Goal: Task Accomplishment & Management: Manage account settings

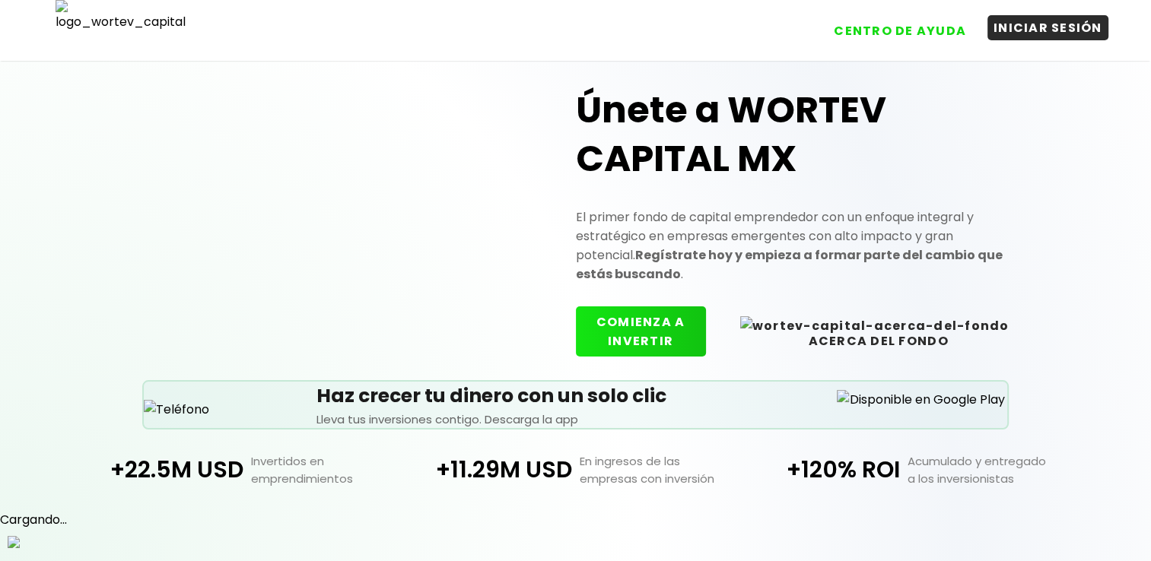
click at [1030, 32] on button "INICIAR SESIÓN" at bounding box center [1047, 27] width 121 height 25
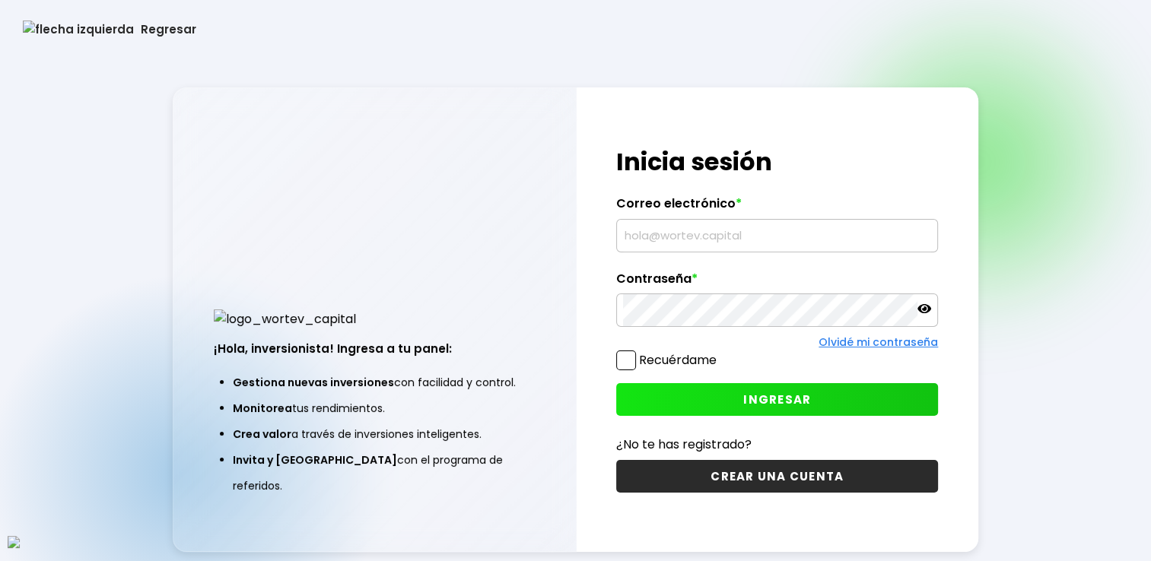
type input "[EMAIL_ADDRESS][DOMAIN_NAME]"
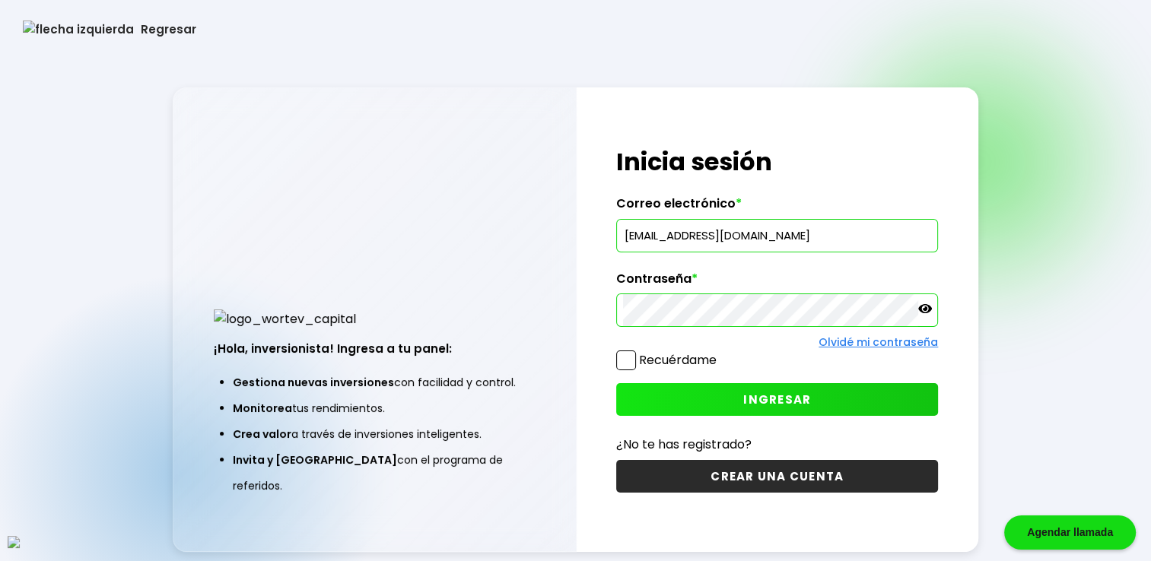
drag, startPoint x: 626, startPoint y: 363, endPoint x: 660, endPoint y: 386, distance: 41.6
click at [626, 363] on span at bounding box center [626, 361] width 20 height 20
click at [720, 353] on input "Recuérdame" at bounding box center [720, 353] width 0 height 0
click at [727, 403] on button "INGRESAR" at bounding box center [777, 399] width 322 height 33
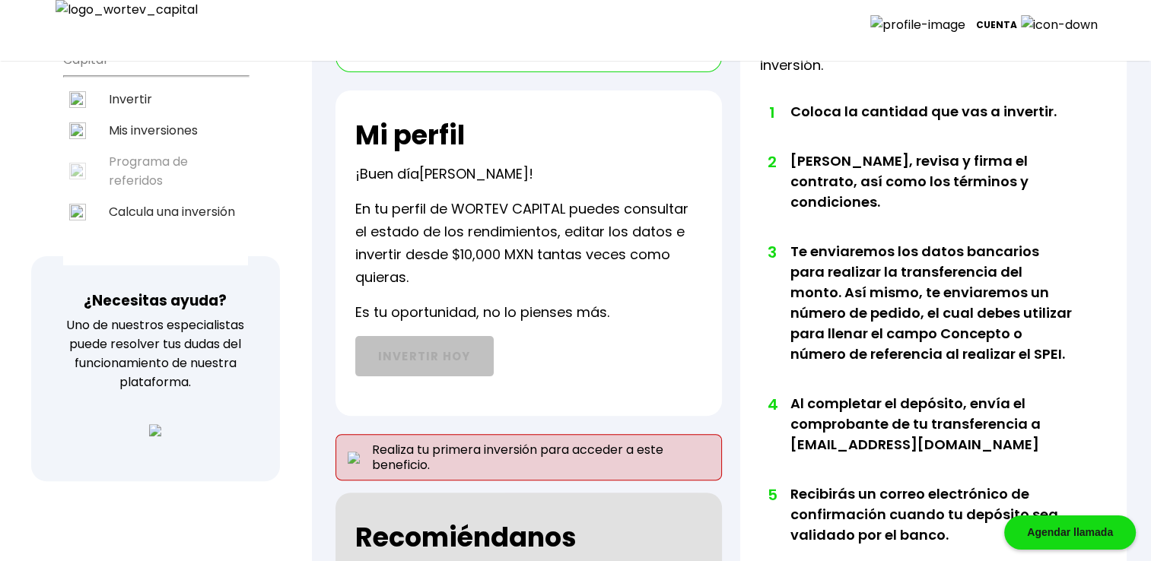
scroll to position [481, 0]
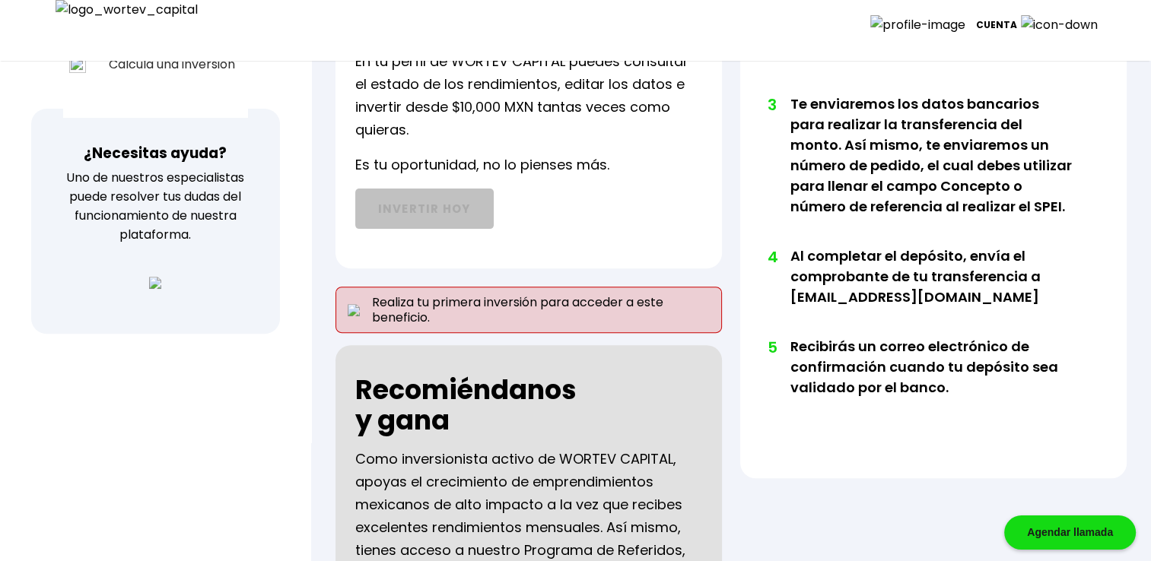
click at [1017, 18] on p "Cuenta" at bounding box center [996, 25] width 41 height 23
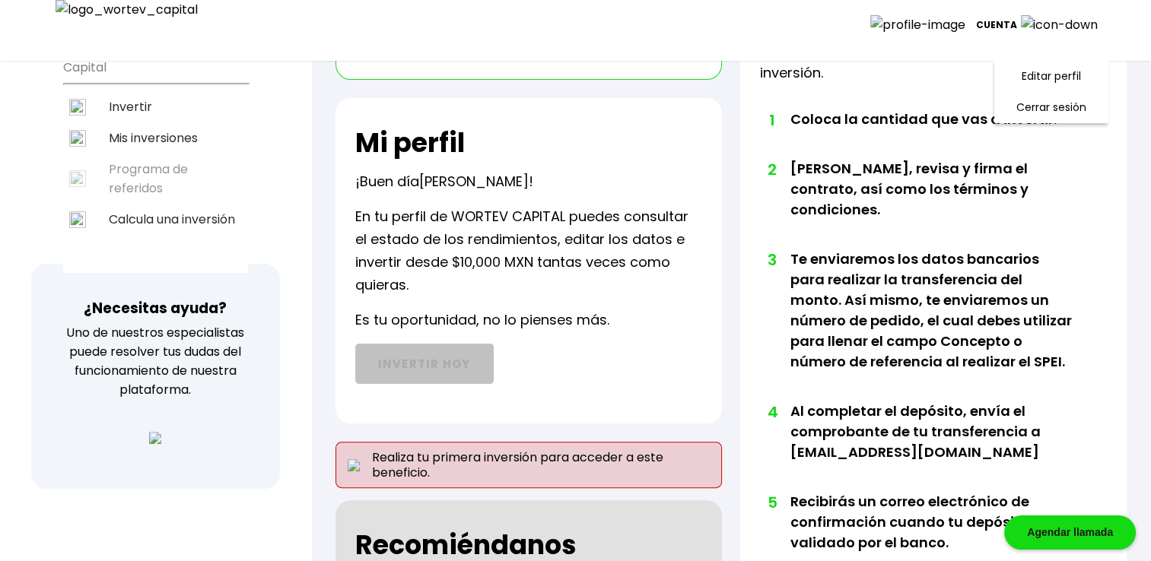
scroll to position [275, 0]
